Goal: Find specific page/section: Find specific page/section

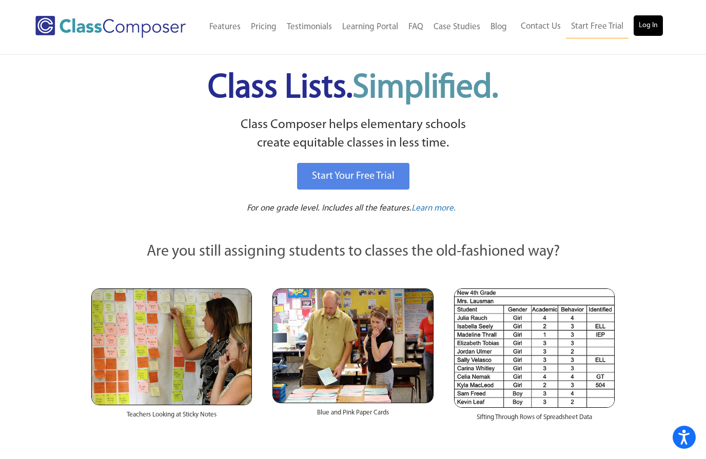
click at [651, 28] on link "Log In" at bounding box center [647, 25] width 29 height 21
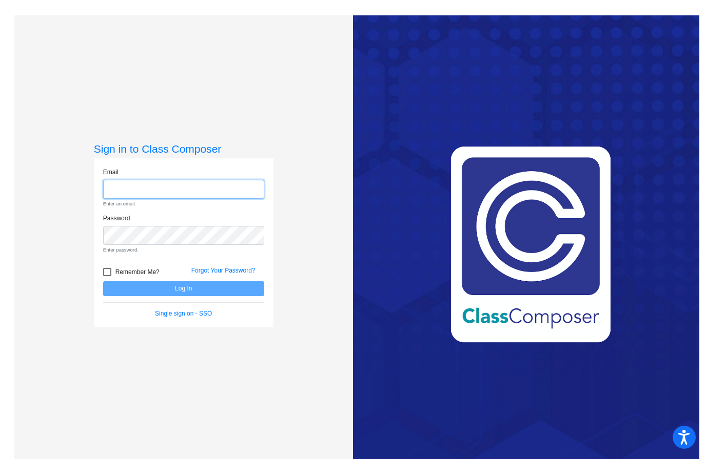
type input "ddoherty@stpeterschools.org"
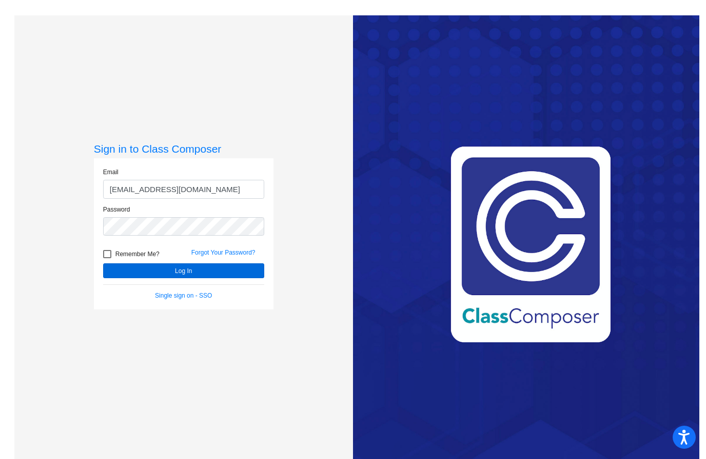
click at [191, 278] on button "Log In" at bounding box center [183, 271] width 161 height 15
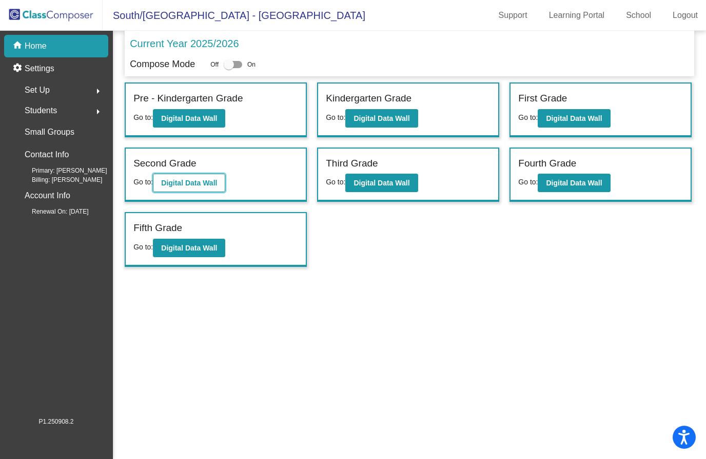
click at [201, 184] on b "Digital Data Wall" at bounding box center [189, 183] width 56 height 8
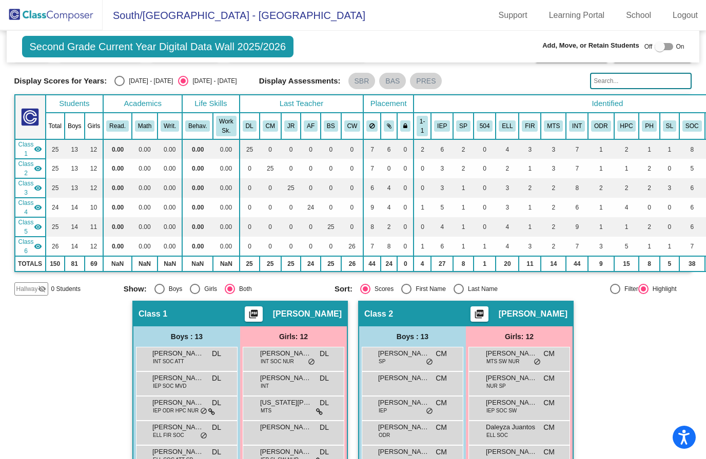
scroll to position [27, 0]
click at [64, 18] on img at bounding box center [51, 15] width 103 height 30
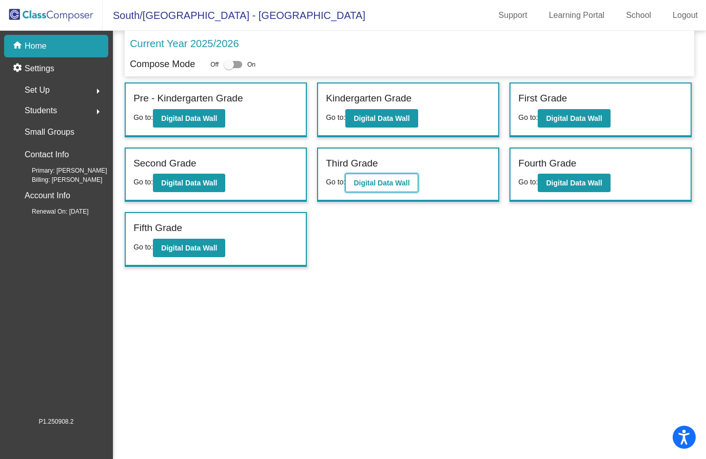
click at [395, 186] on b "Digital Data Wall" at bounding box center [381, 183] width 56 height 8
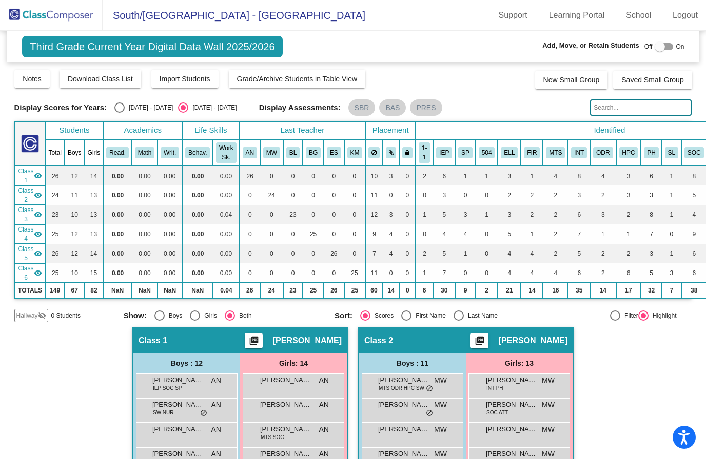
click at [662, 106] on input "text" at bounding box center [641, 107] width 102 height 16
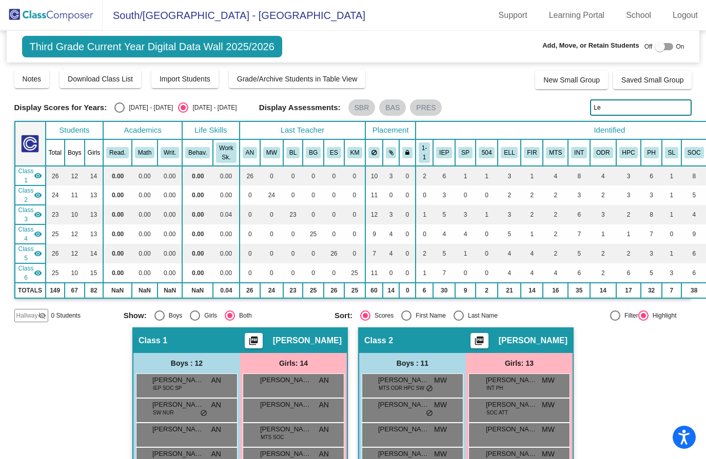
type input "L"
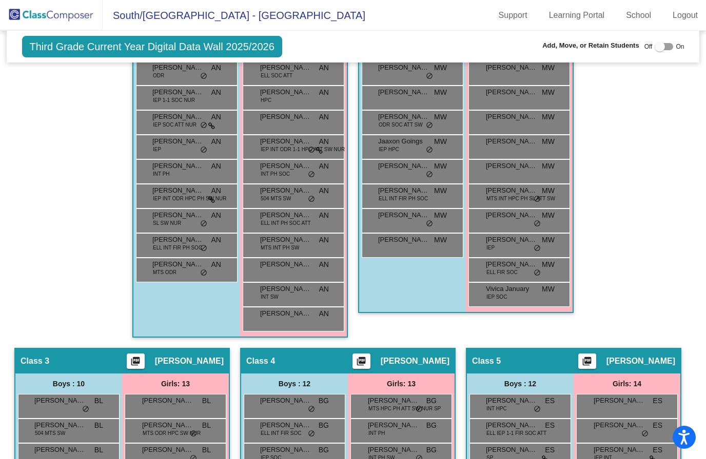
type input "Sieberg"
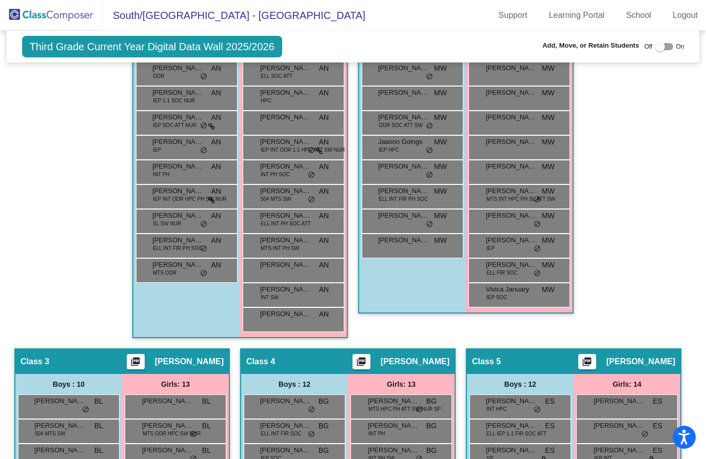
drag, startPoint x: 613, startPoint y: 108, endPoint x: -1, endPoint y: -1, distance: 623.3
click at [0, 0] on html "Accessibility Screen-Reader Guide, Feedback, and Issue Reporting | New window S…" at bounding box center [353, 229] width 706 height 459
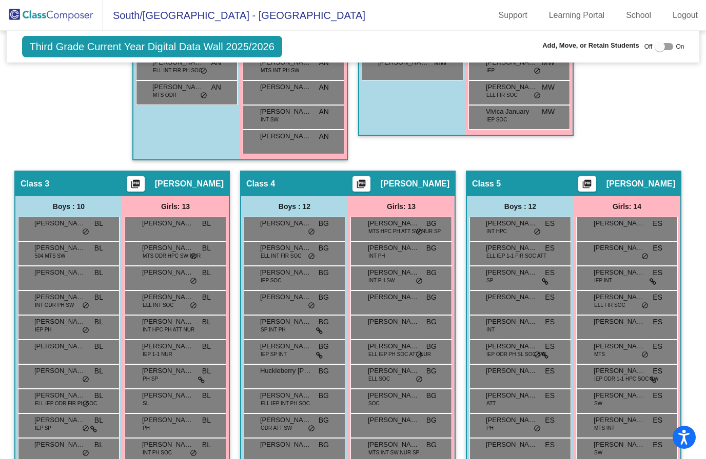
scroll to position [583, 0]
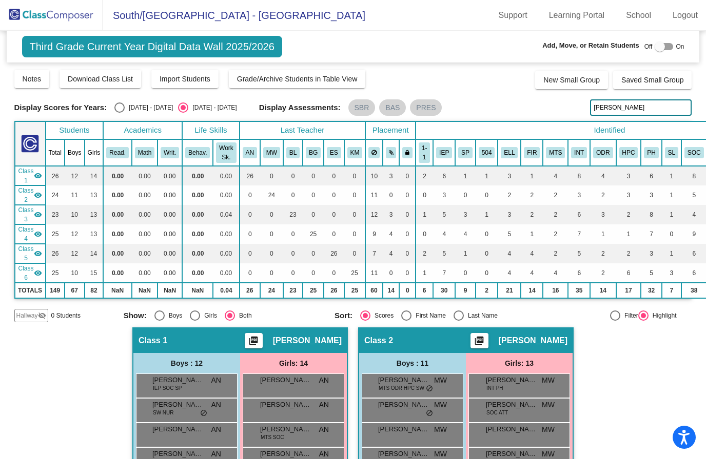
click at [59, 9] on img at bounding box center [51, 15] width 103 height 30
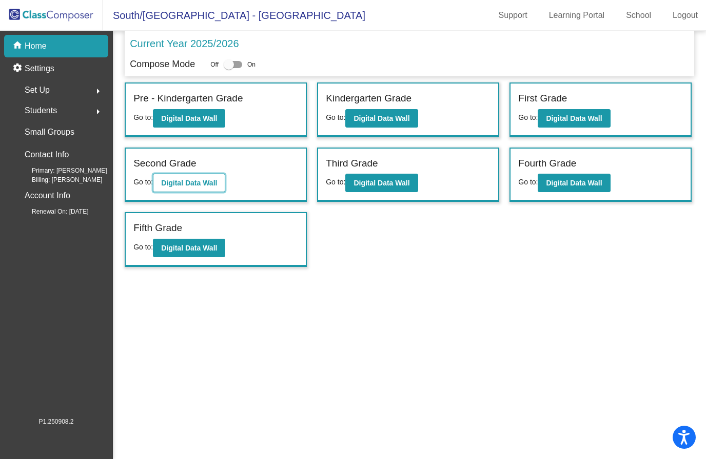
click at [208, 182] on b "Digital Data Wall" at bounding box center [189, 183] width 56 height 8
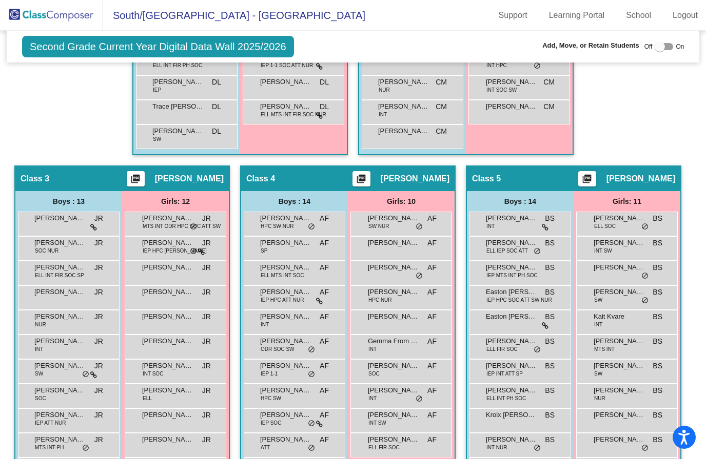
scroll to position [533, 0]
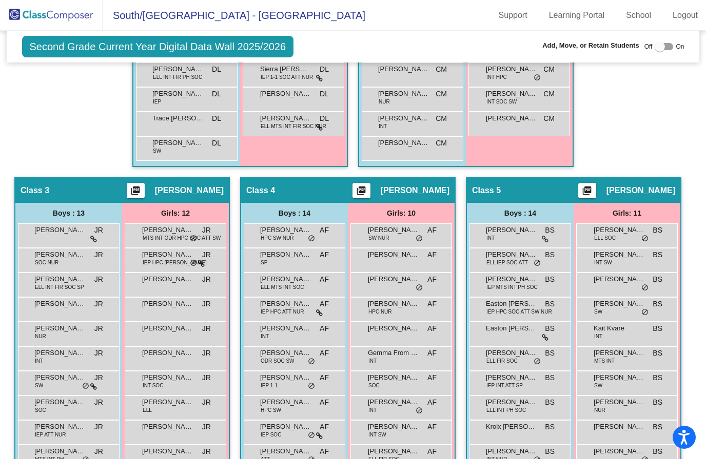
click at [73, 10] on img at bounding box center [51, 15] width 103 height 30
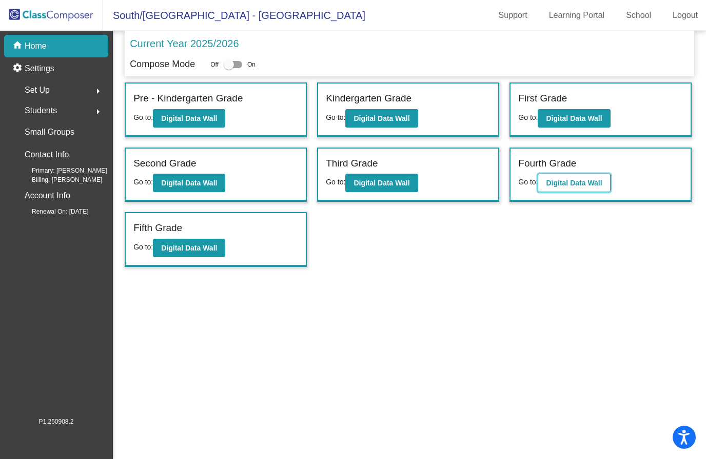
click at [575, 183] on b "Digital Data Wall" at bounding box center [574, 183] width 56 height 8
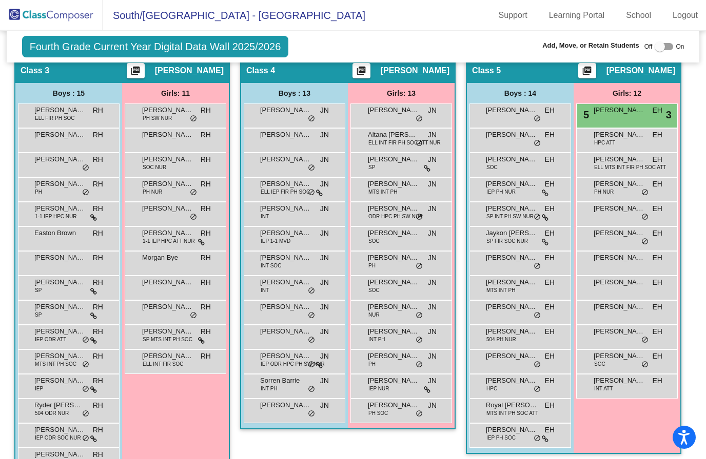
scroll to position [677, 0]
click at [619, 314] on div "Hadley Farland EH lock do_not_disturb_alt" at bounding box center [626, 311] width 98 height 21
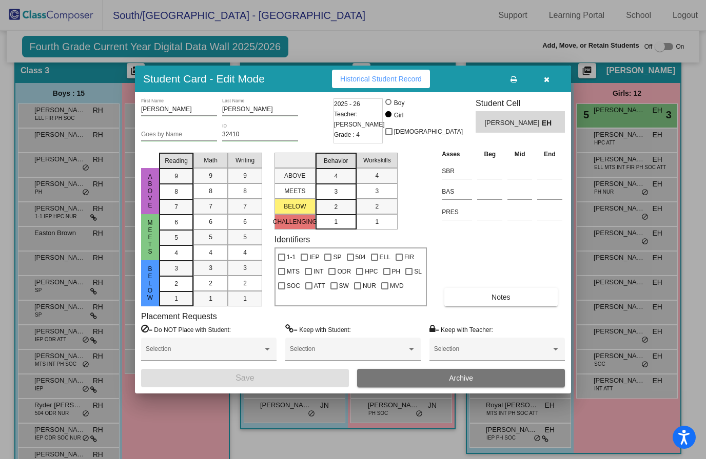
click at [546, 76] on icon "button" at bounding box center [547, 79] width 6 height 7
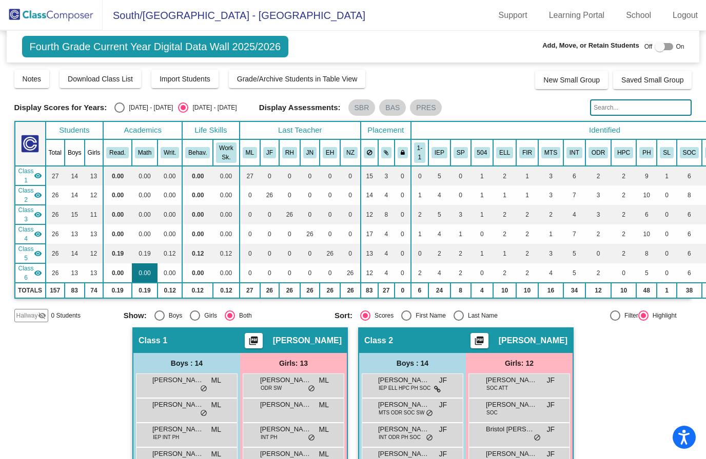
scroll to position [0, 0]
